Goal: Use online tool/utility: Utilize a website feature to perform a specific function

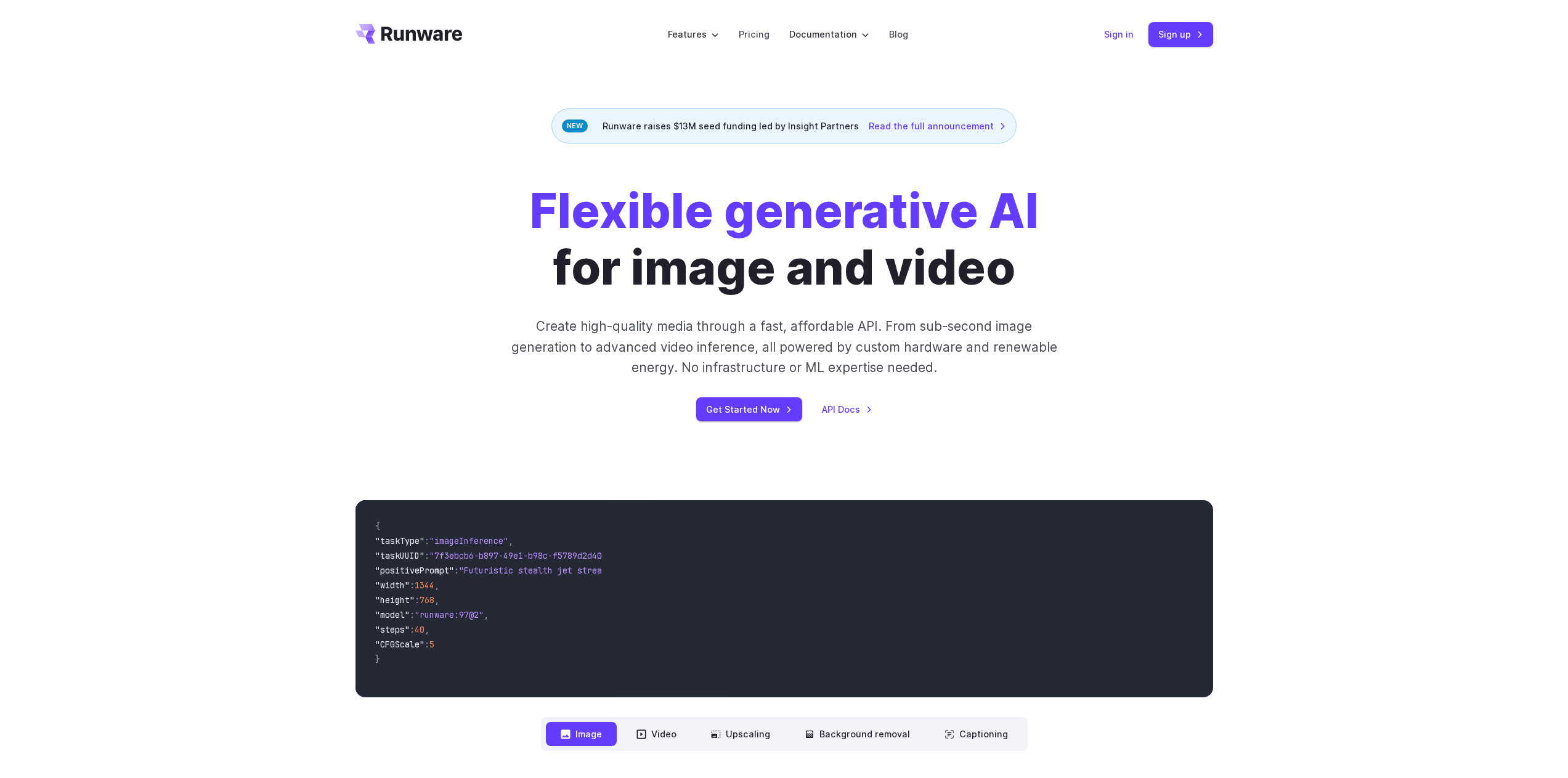
click at [1120, 40] on link "Sign in" at bounding box center [1118, 34] width 30 height 14
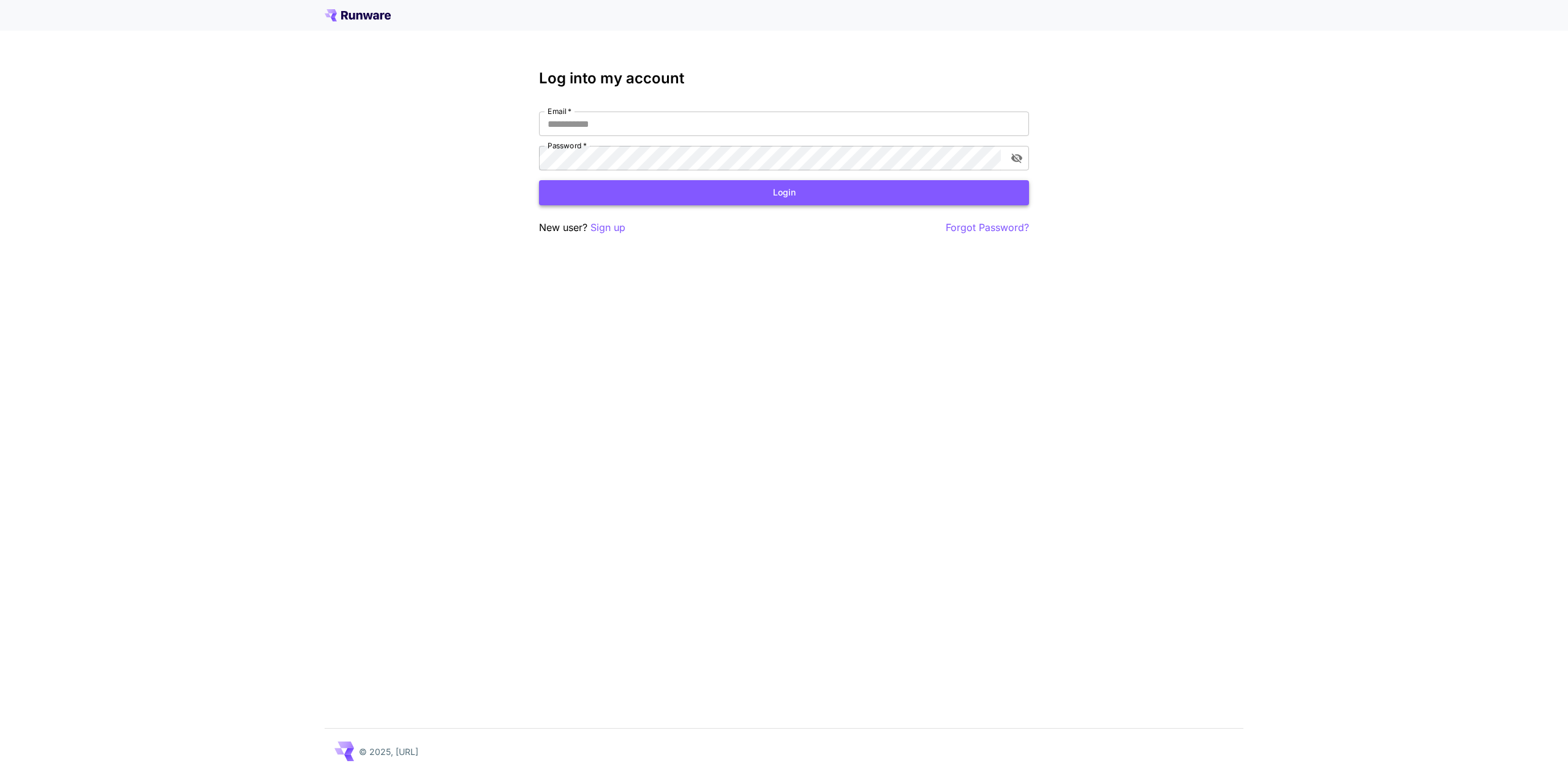
type input "**********"
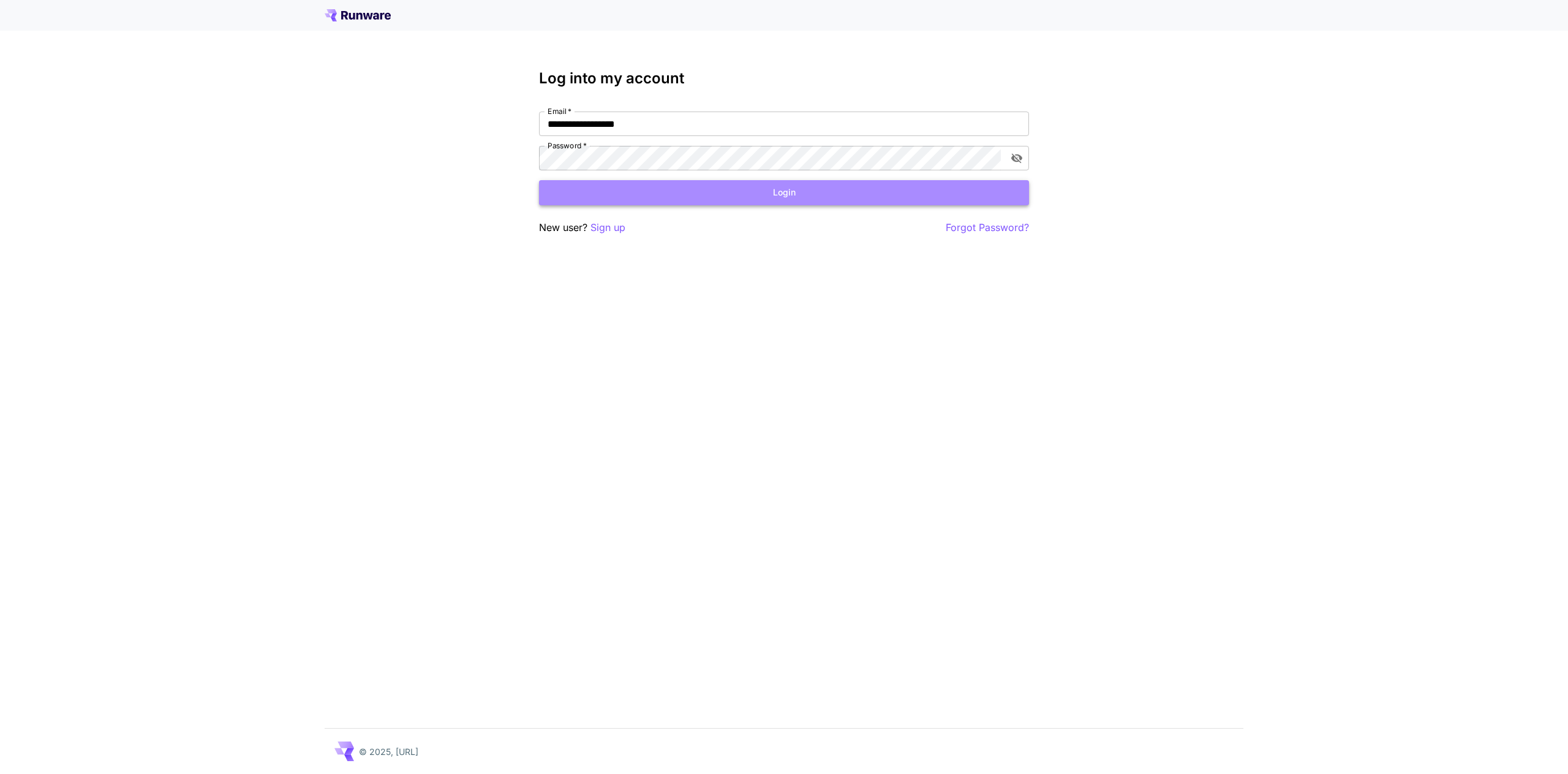
click at [791, 181] on button "Login" at bounding box center [784, 192] width 490 height 25
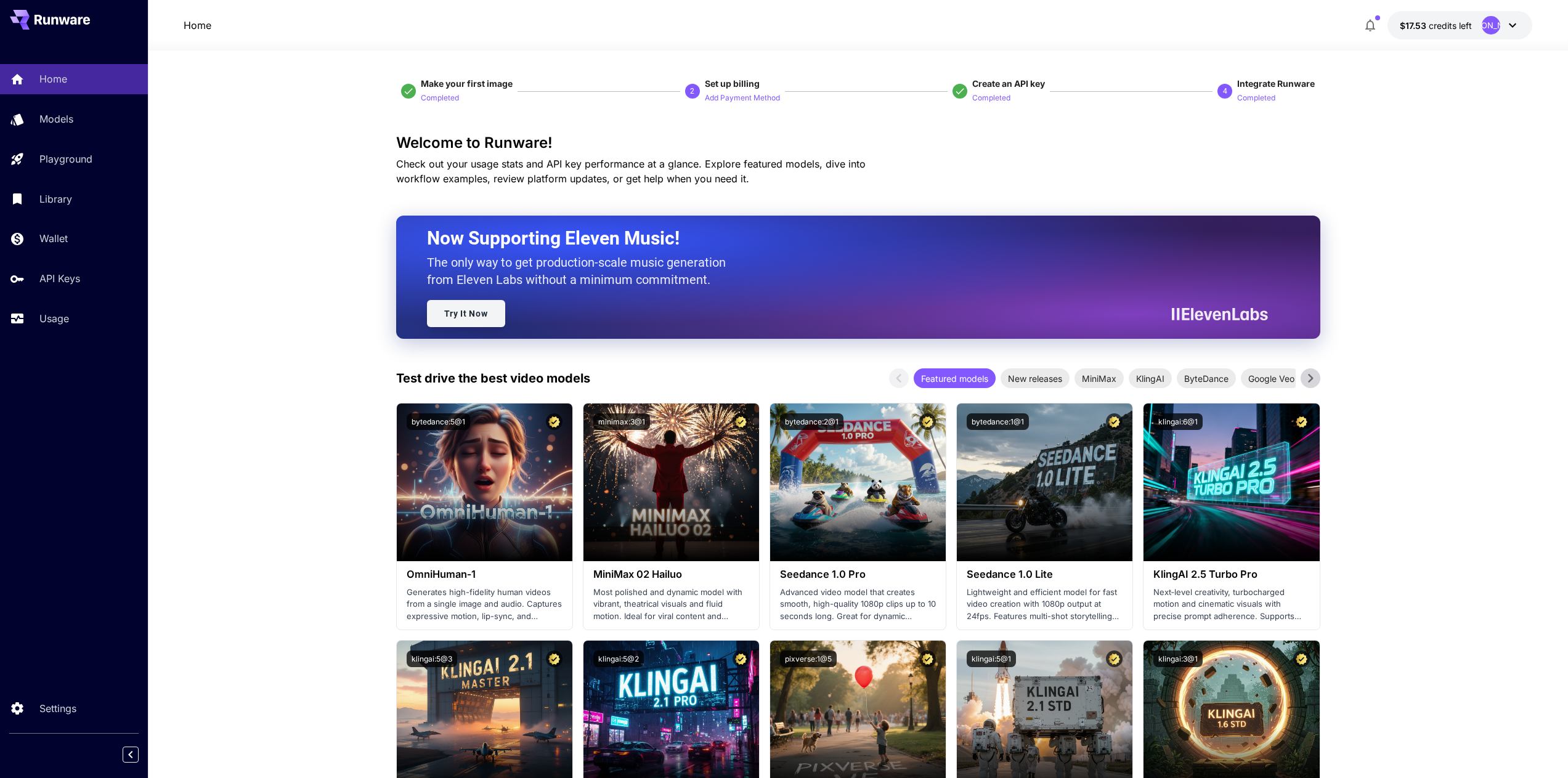
click at [483, 317] on link "Try It Now" at bounding box center [466, 313] width 79 height 27
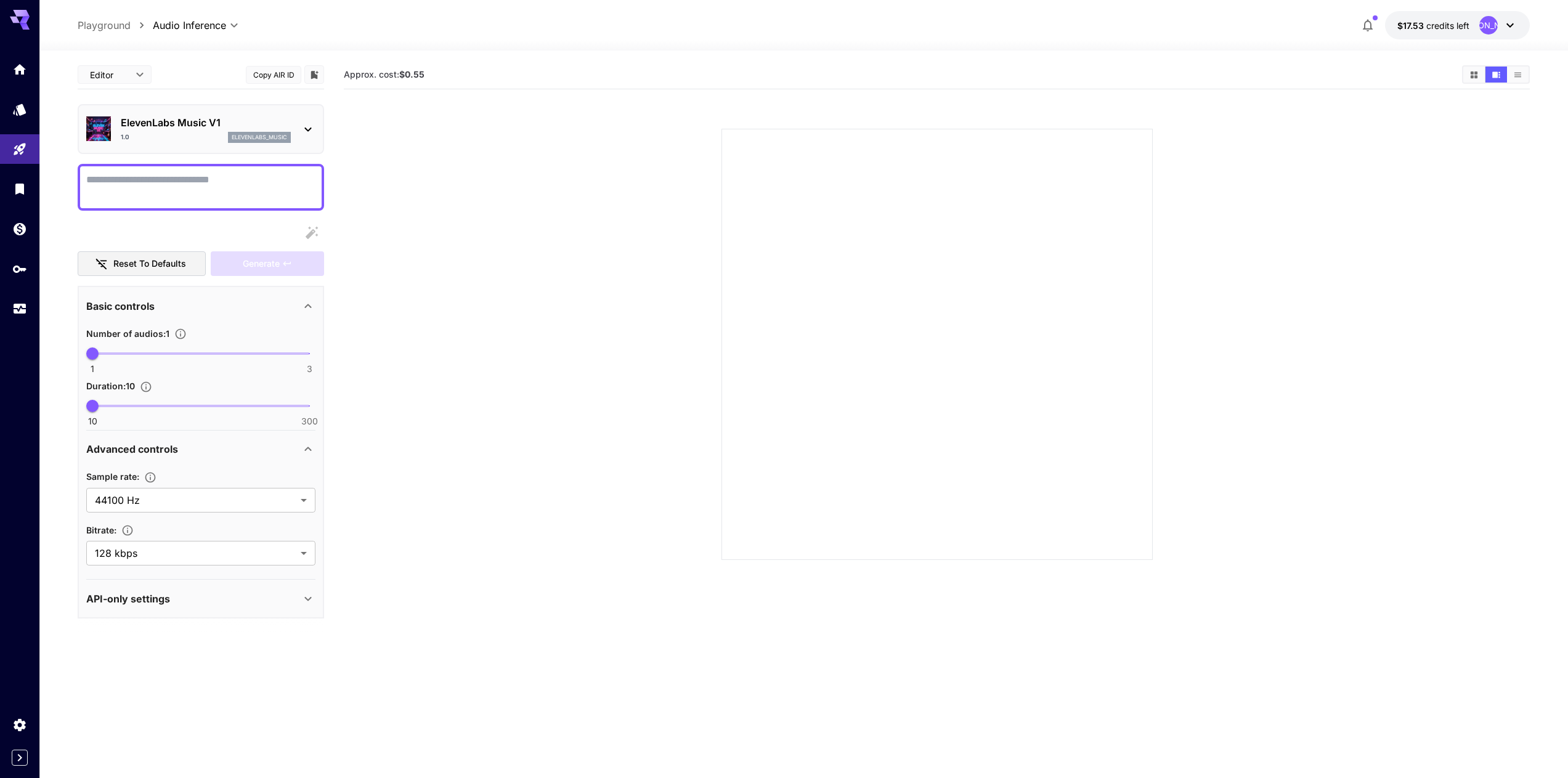
click at [263, 189] on textarea "Display cost in response" at bounding box center [201, 187] width 229 height 30
click at [258, 131] on div "ElevenLabs Music V1 1.0 elevenlabs_music" at bounding box center [206, 129] width 170 height 28
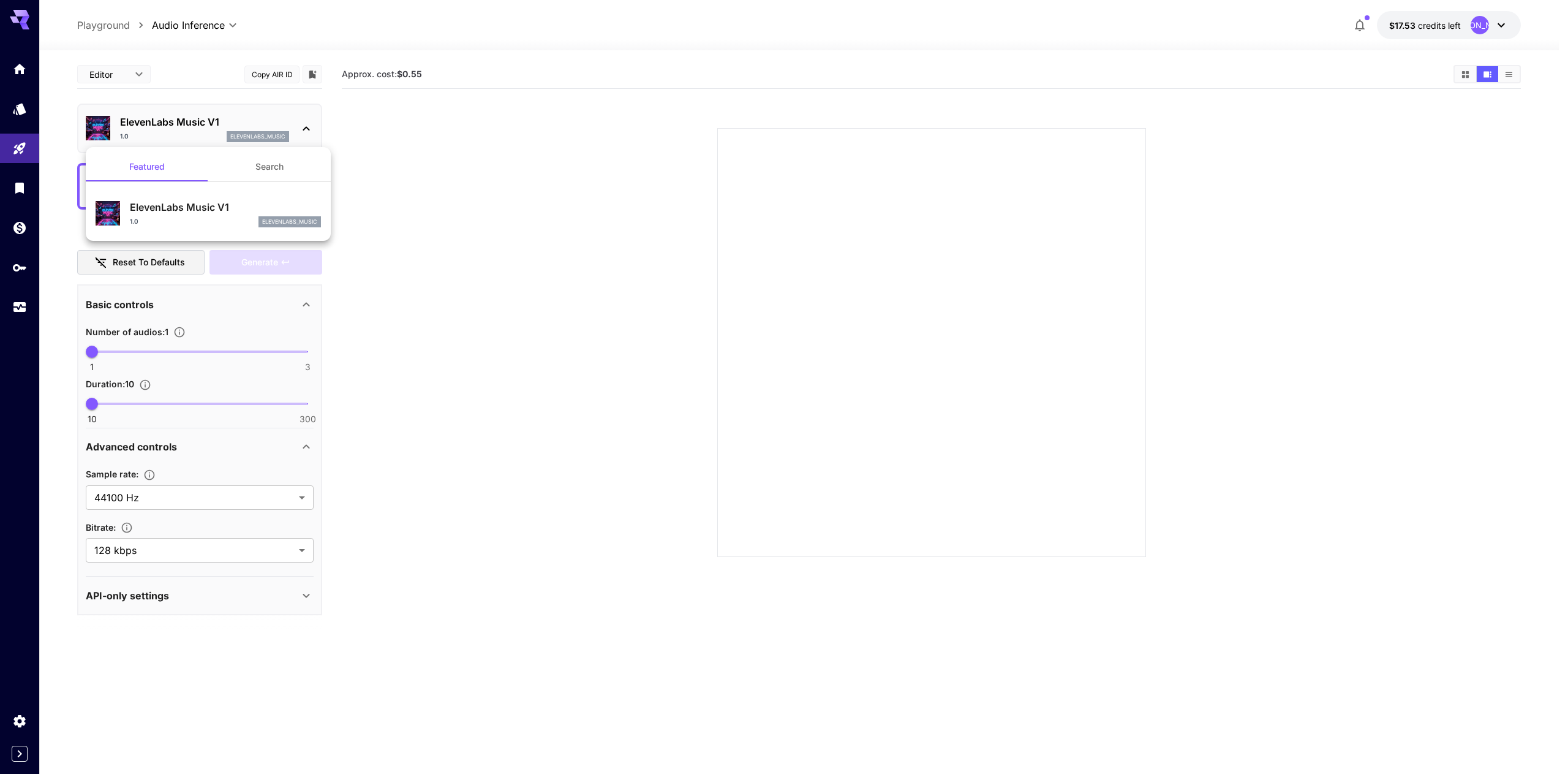
click at [438, 110] on div at bounding box center [784, 387] width 1568 height 774
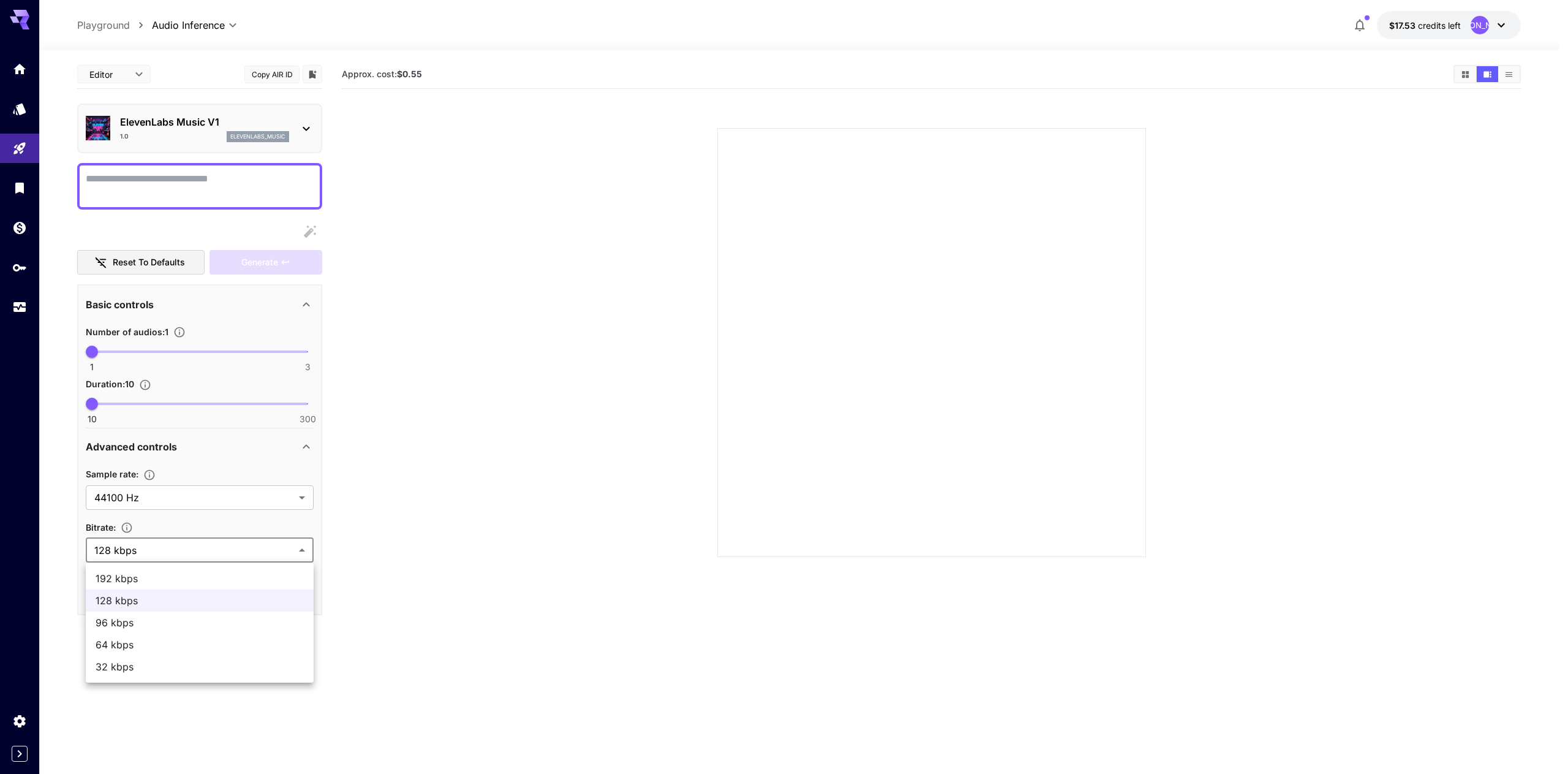
click at [158, 549] on body "**********" at bounding box center [784, 435] width 1568 height 871
click at [158, 549] on div at bounding box center [784, 387] width 1568 height 774
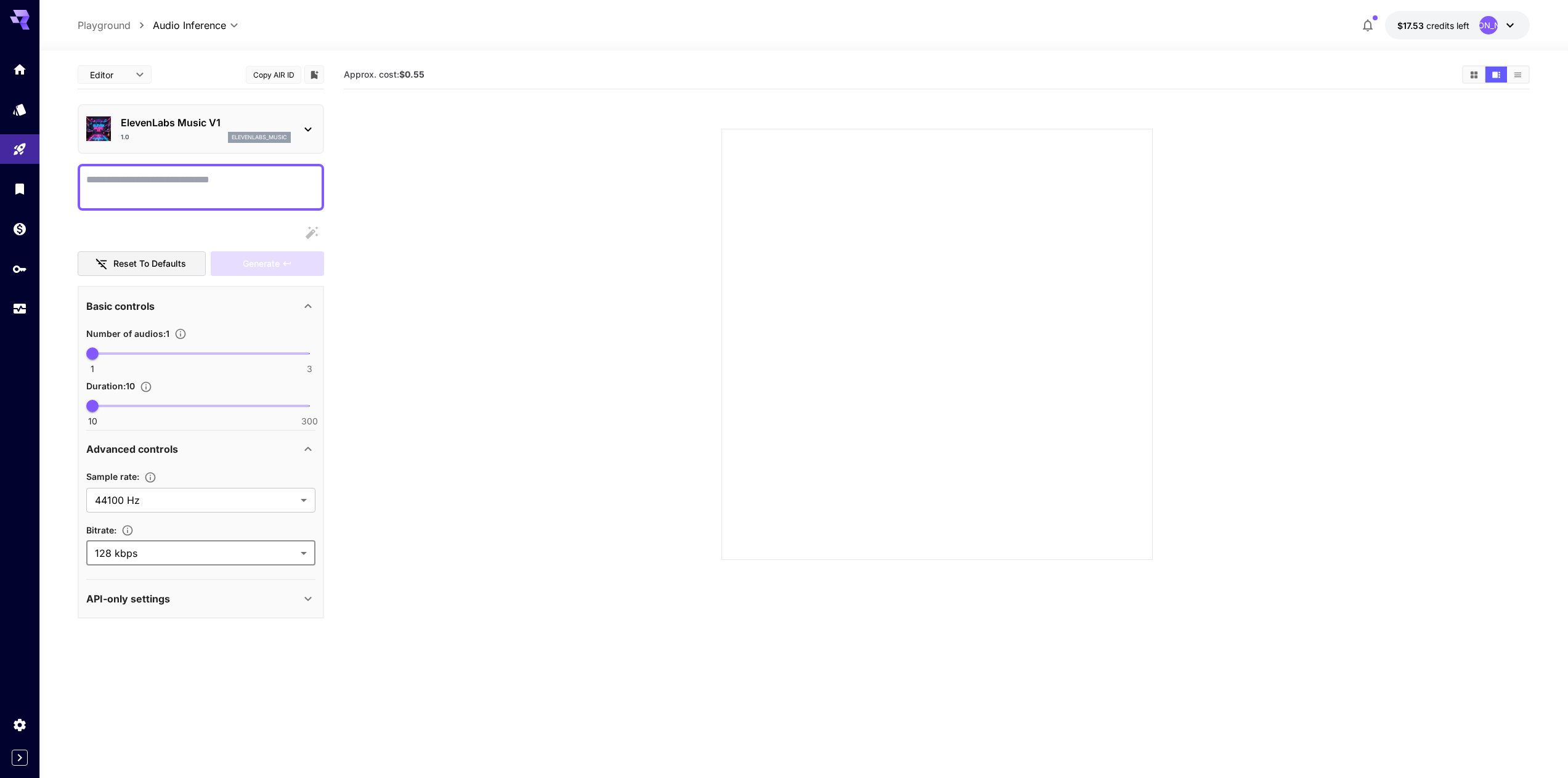
click at [143, 604] on p "API-only settings" at bounding box center [128, 599] width 84 height 15
click at [182, 176] on textarea "Display cost in response" at bounding box center [201, 187] width 229 height 30
click at [271, 179] on textarea "Display cost in response" at bounding box center [201, 187] width 229 height 30
paste textarea "**********"
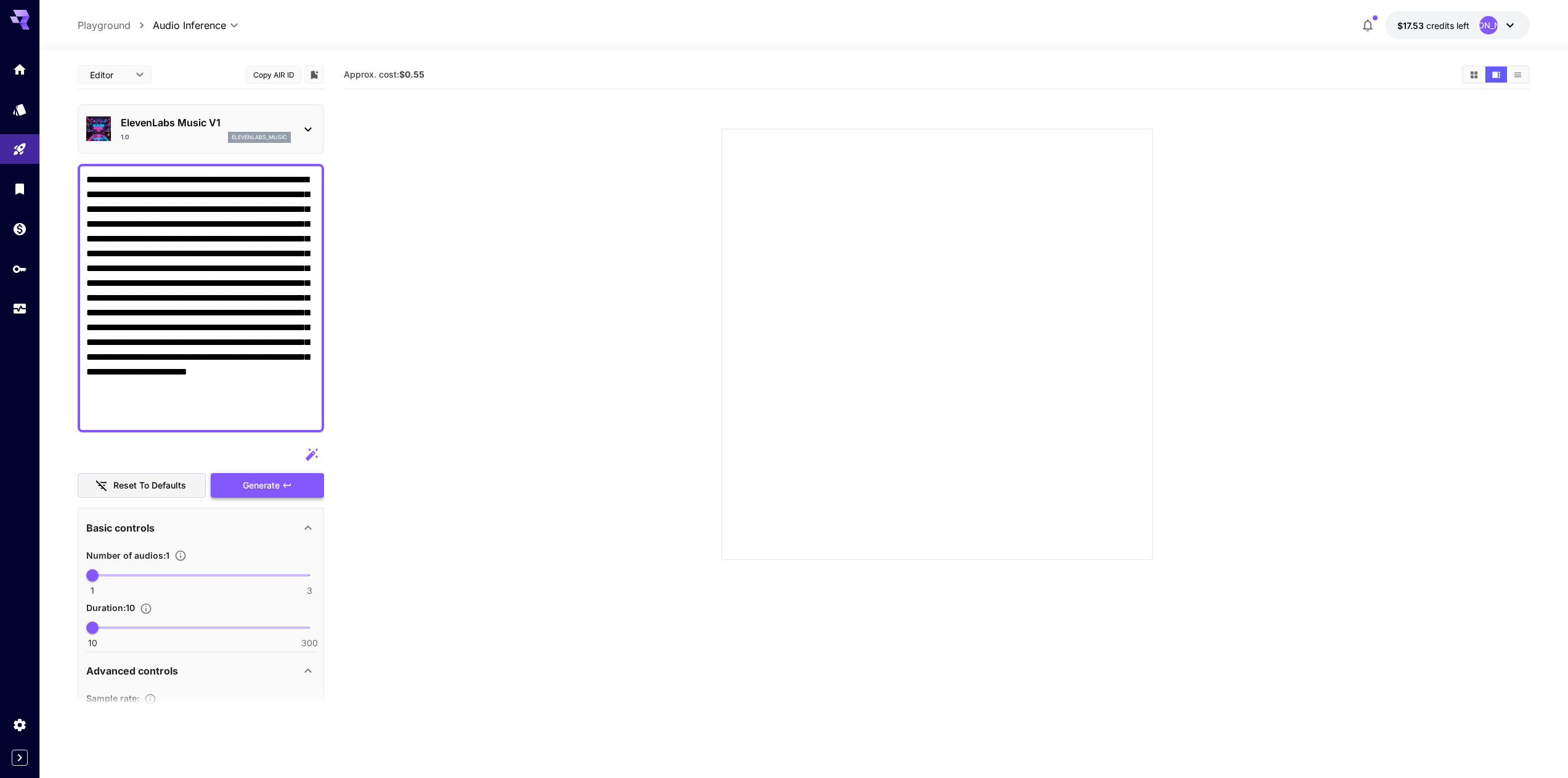
type textarea "**********"
click at [287, 492] on div "Generate" at bounding box center [267, 486] width 114 height 25
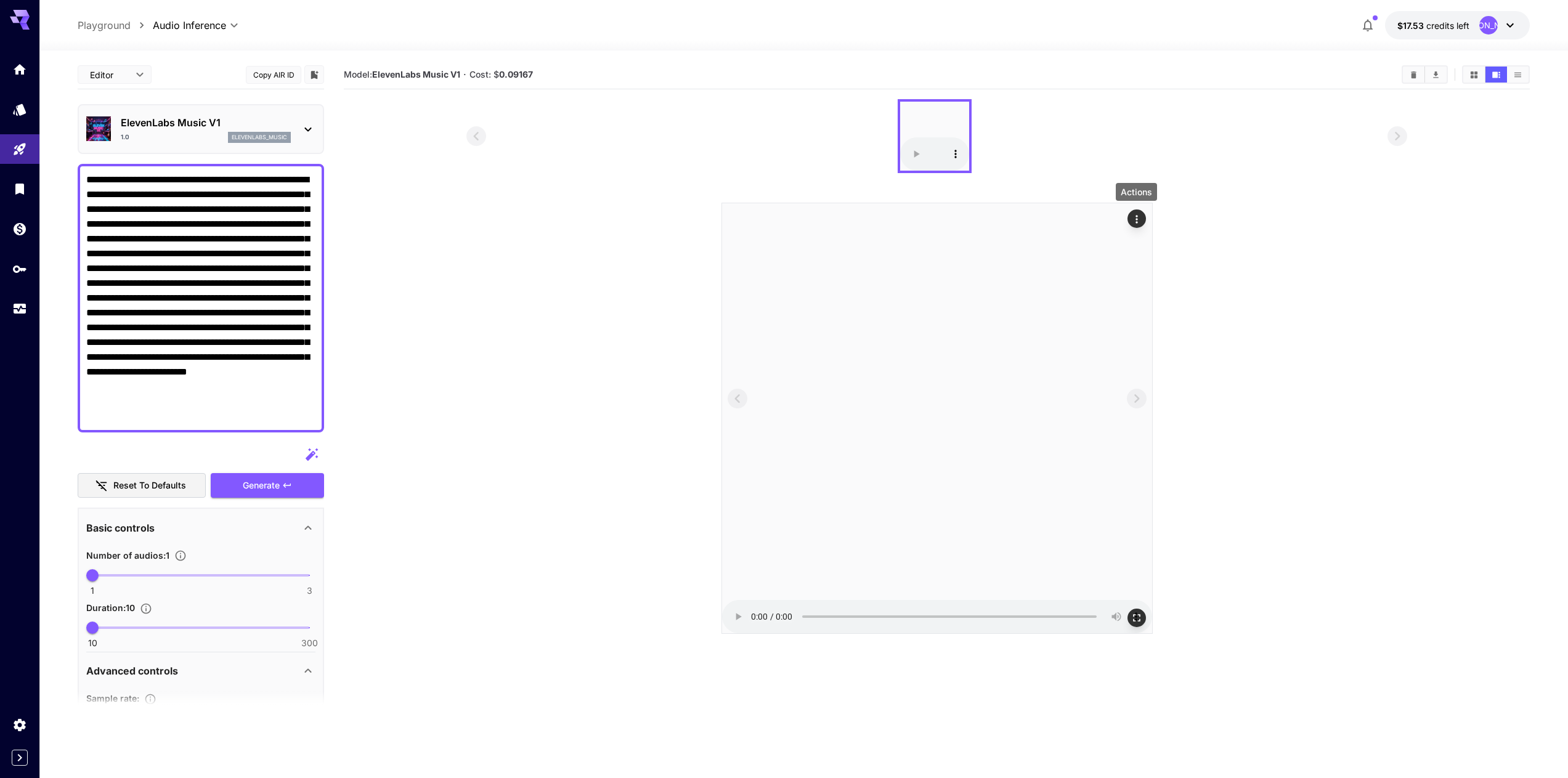
click at [1136, 211] on div "Actions" at bounding box center [1136, 218] width 13 height 15
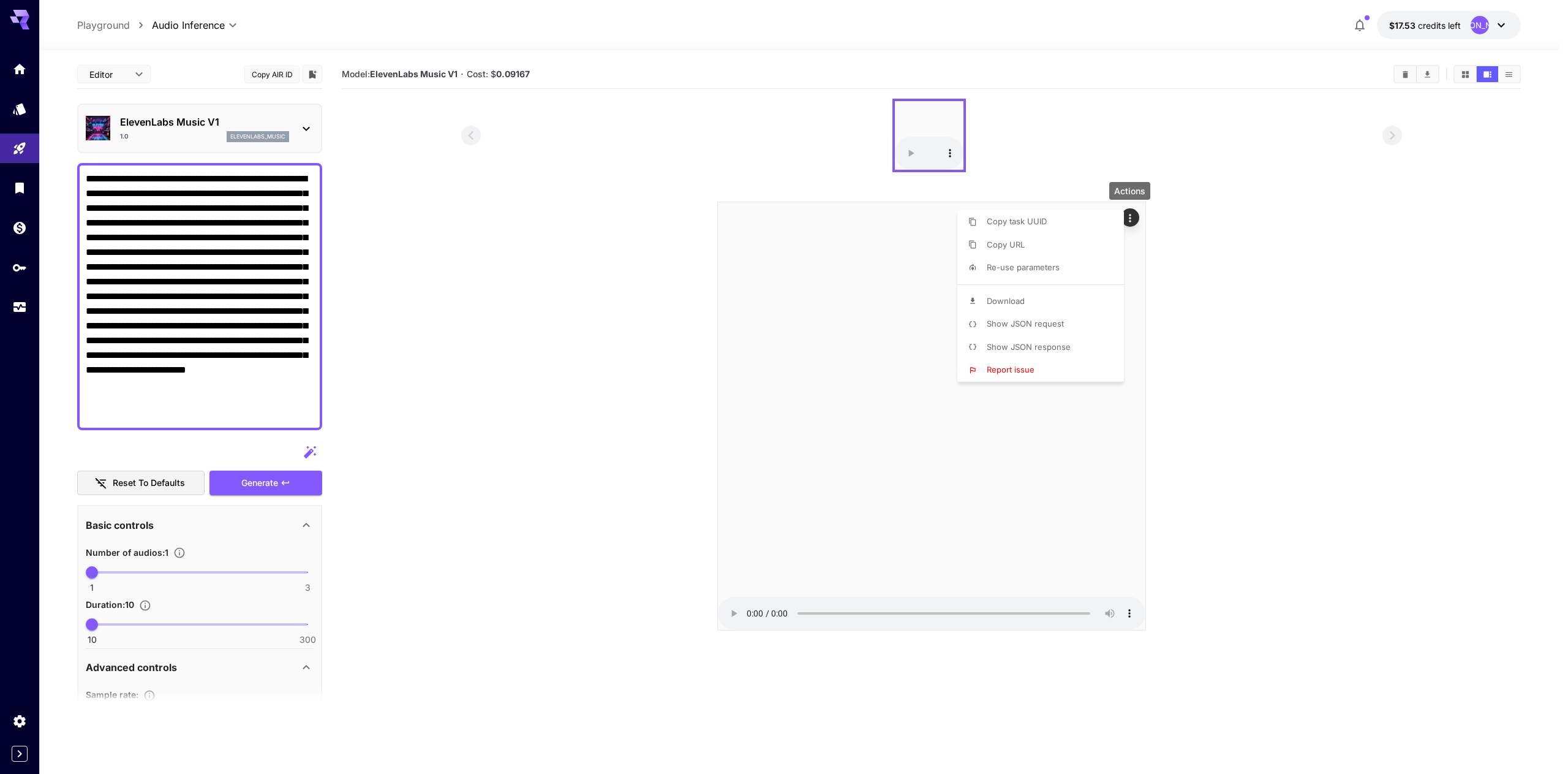
click at [1039, 298] on li "Download" at bounding box center [1044, 301] width 174 height 23
click at [1408, 288] on div at bounding box center [784, 387] width 1568 height 774
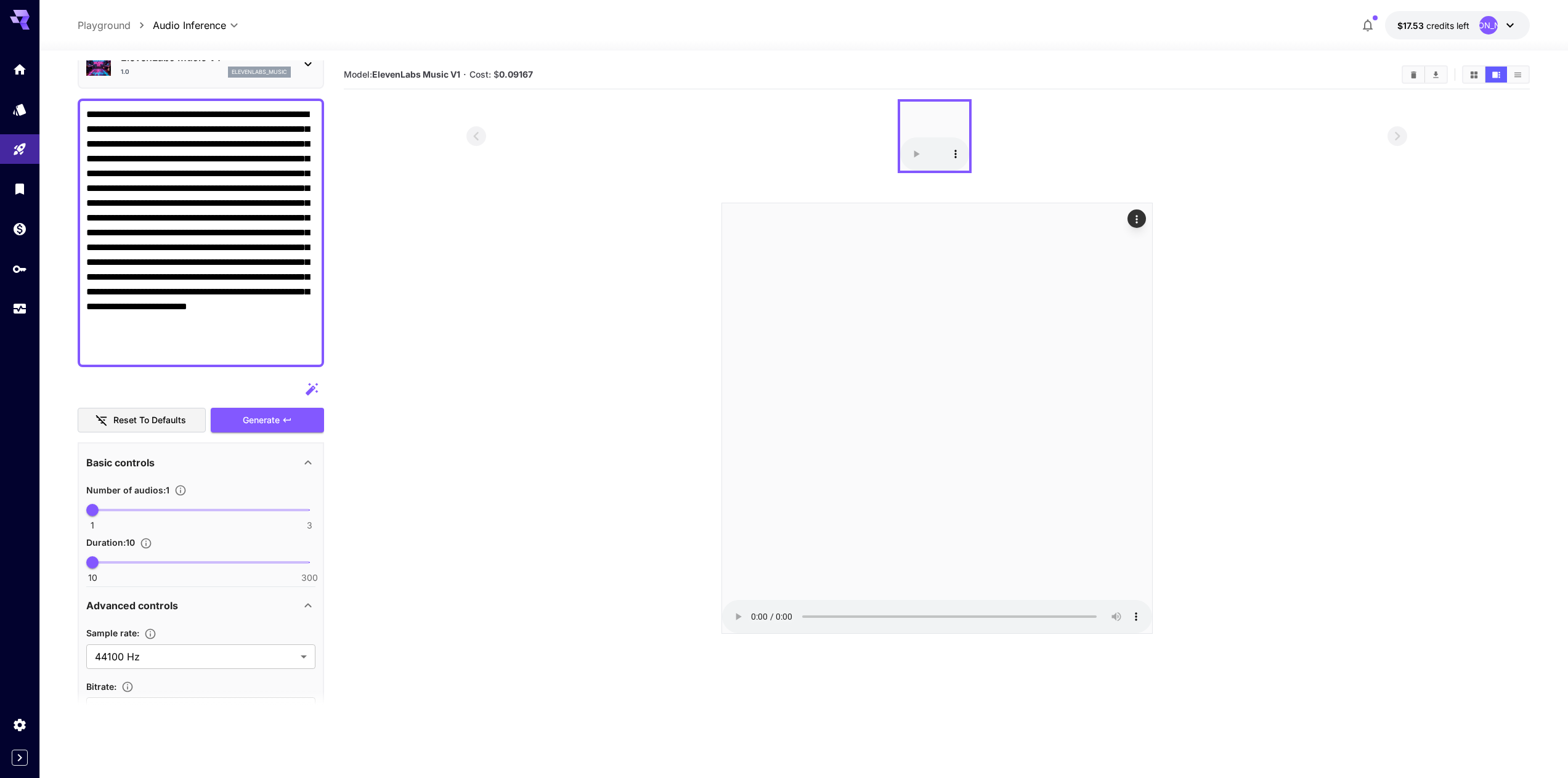
scroll to position [74, 0]
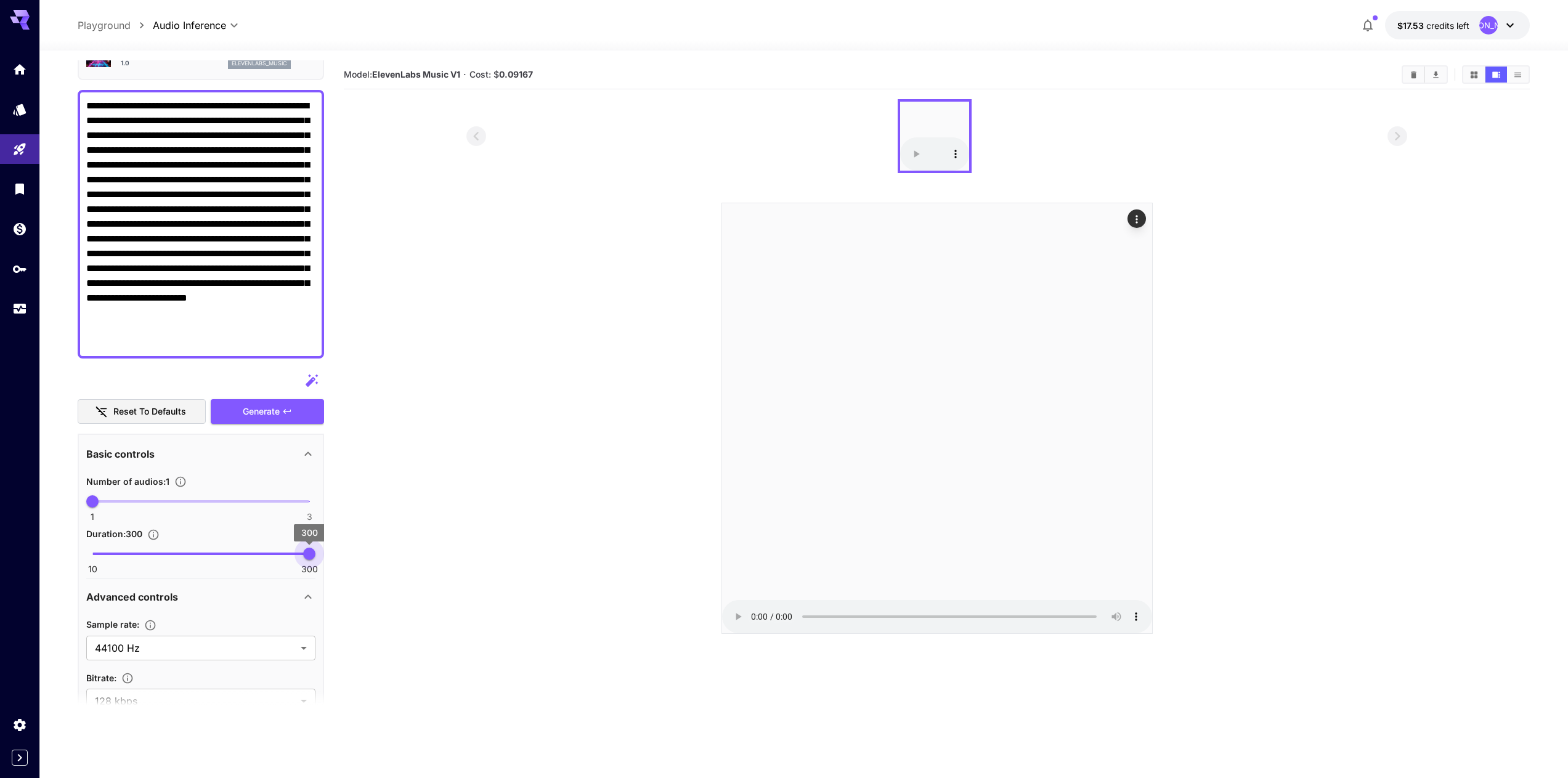
drag, startPoint x: 96, startPoint y: 554, endPoint x: 338, endPoint y: 544, distance: 242.2
click at [338, 544] on main "**********" at bounding box center [804, 454] width 1452 height 788
drag, startPoint x: 304, startPoint y: 554, endPoint x: 274, endPoint y: 558, distance: 30.3
click at [274, 558] on span "253" at bounding box center [274, 554] width 13 height 13
click at [265, 540] on section "Duration : 253 10 300 253" at bounding box center [201, 550] width 229 height 48
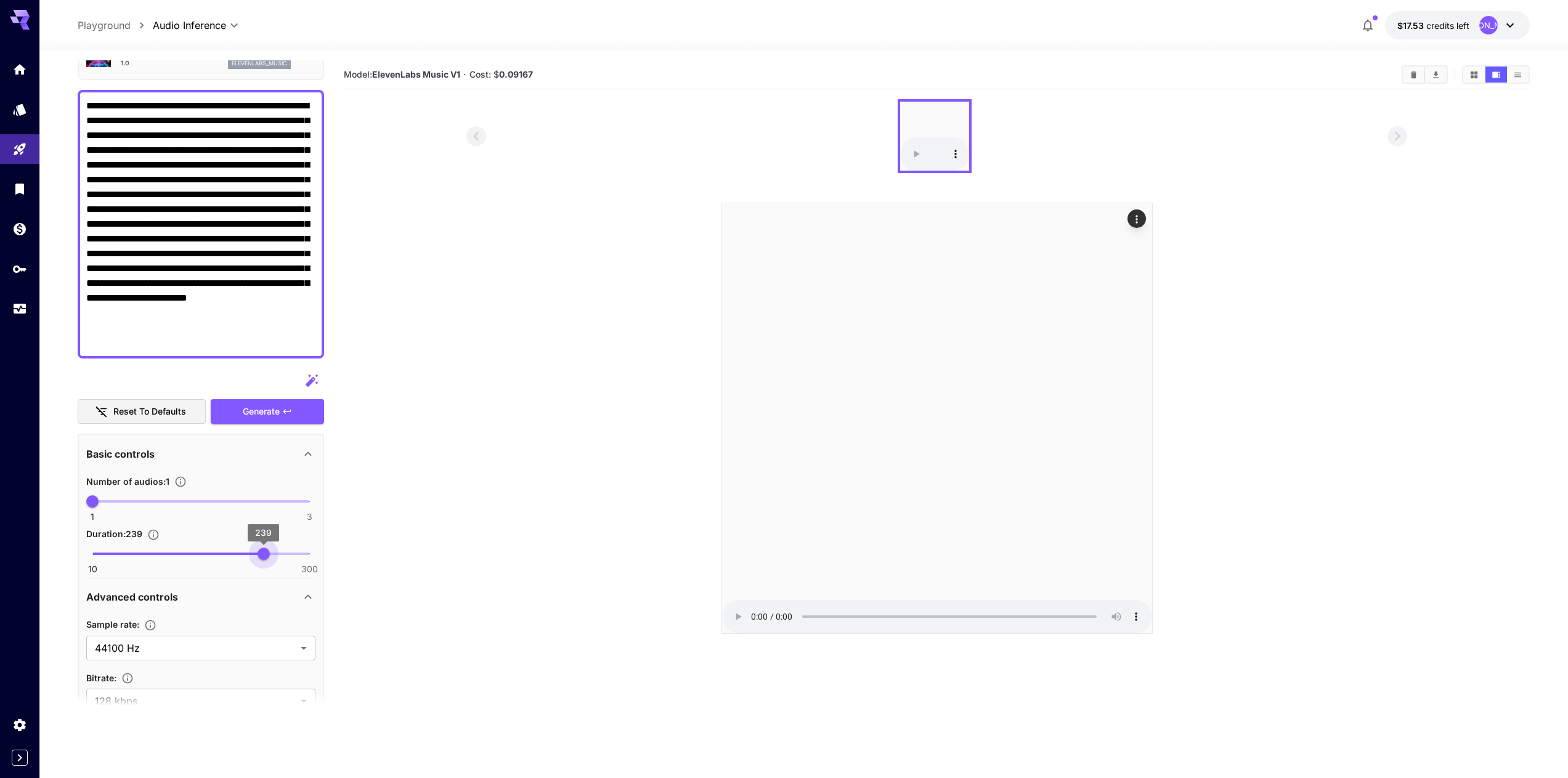
type input "***"
drag, startPoint x: 271, startPoint y: 553, endPoint x: 264, endPoint y: 552, distance: 7.1
click at [264, 552] on span "240" at bounding box center [264, 554] width 13 height 13
click at [452, 393] on section at bounding box center [937, 366] width 1186 height 535
click at [195, 296] on textarea "**********" at bounding box center [201, 224] width 229 height 251
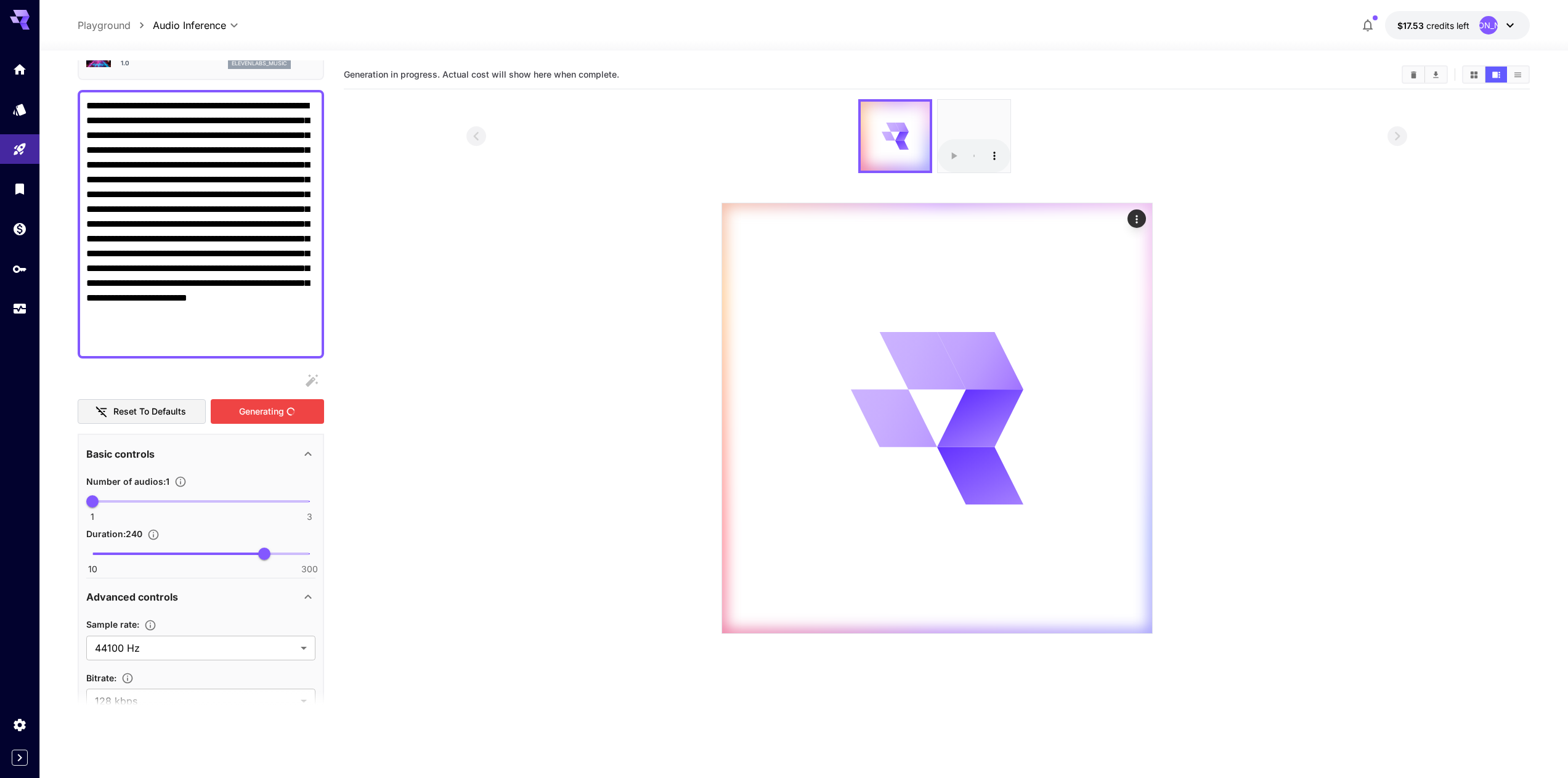
click at [277, 406] on div "Generating" at bounding box center [267, 412] width 114 height 25
click at [1166, 124] on div at bounding box center [936, 136] width 941 height 74
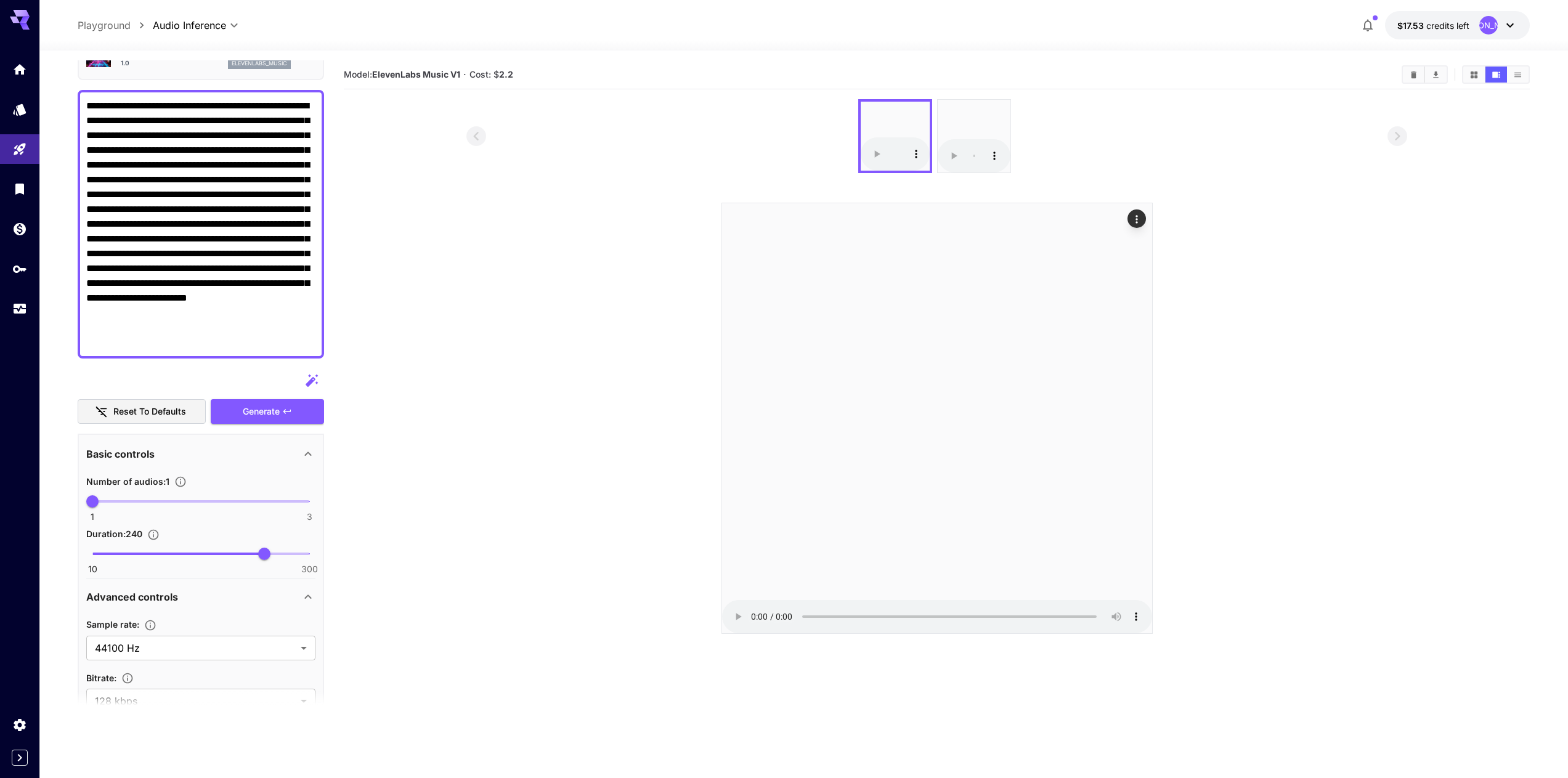
click at [1488, 292] on section at bounding box center [937, 366] width 1186 height 535
click at [1436, 24] on span "credits left" at bounding box center [1447, 26] width 43 height 11
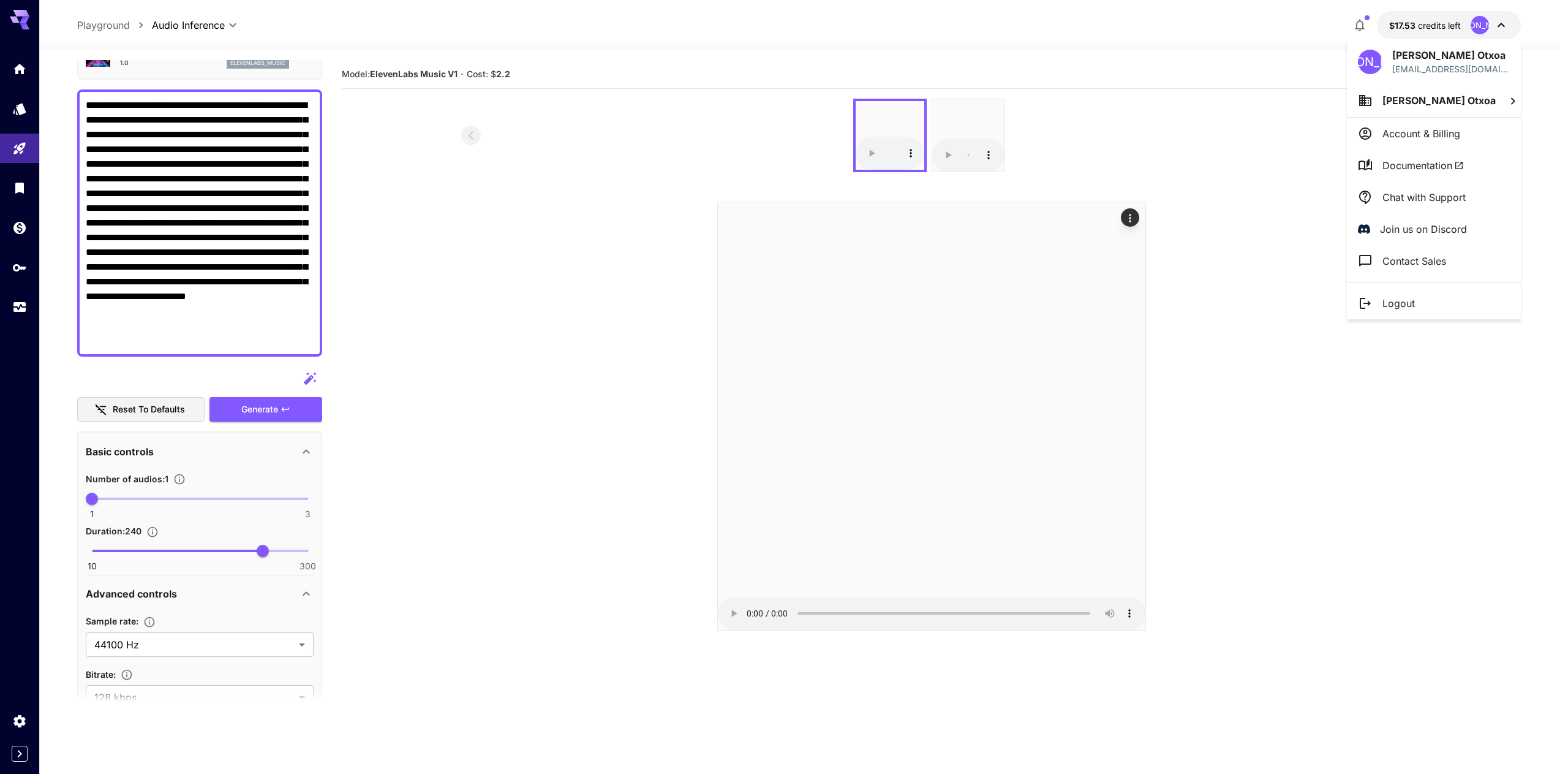
click at [1269, 322] on div at bounding box center [784, 387] width 1568 height 774
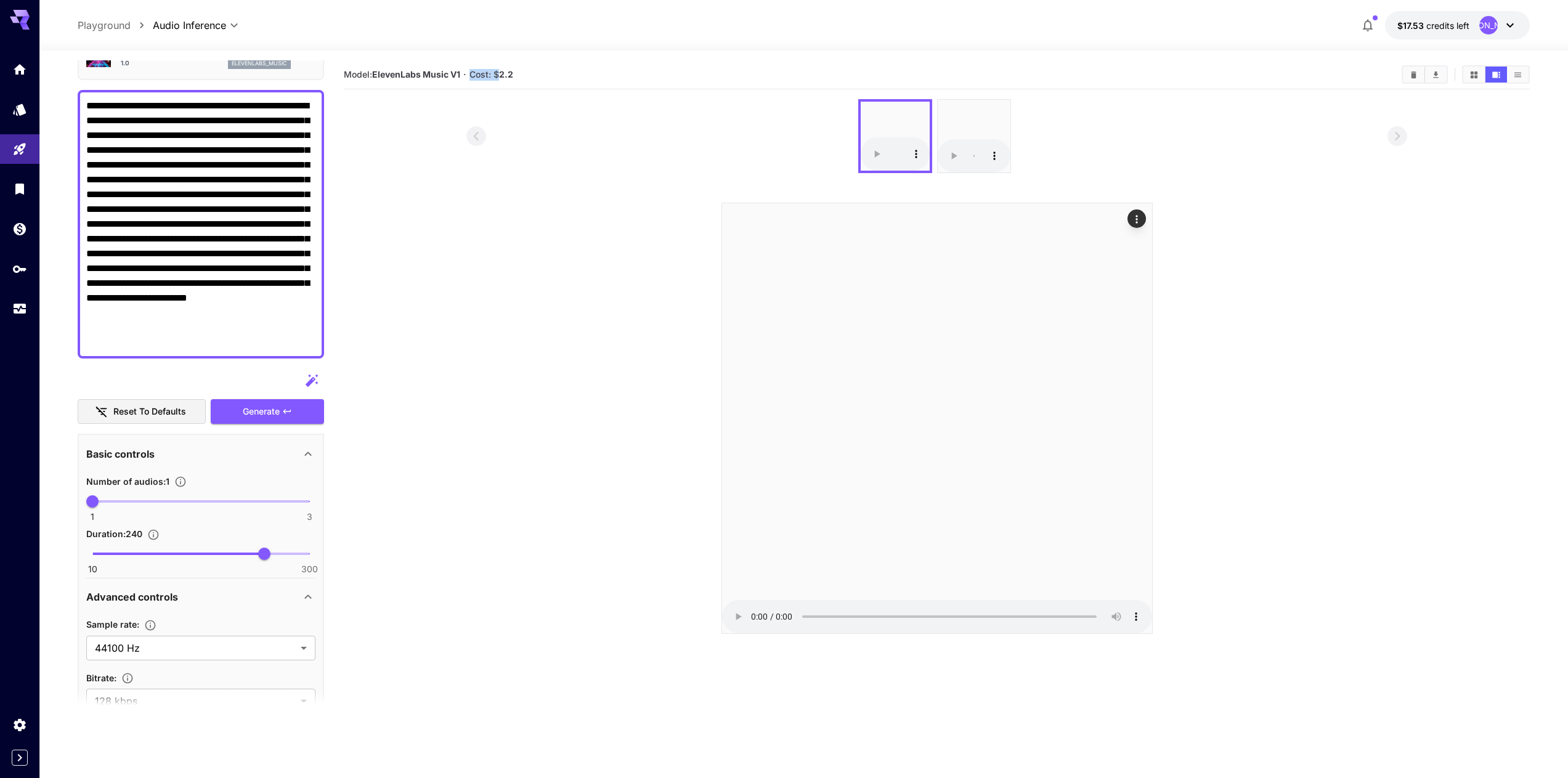
drag, startPoint x: 505, startPoint y: 74, endPoint x: 544, endPoint y: 66, distance: 39.8
click at [531, 68] on section "Model: ElevenLabs Music V1 · Cost: $ 2.2" at bounding box center [868, 75] width 1048 height 15
click at [595, 65] on div "Model: ElevenLabs Music V1 · Cost: $ 2.2" at bounding box center [937, 75] width 1186 height 18
